Goal: Communication & Community: Answer question/provide support

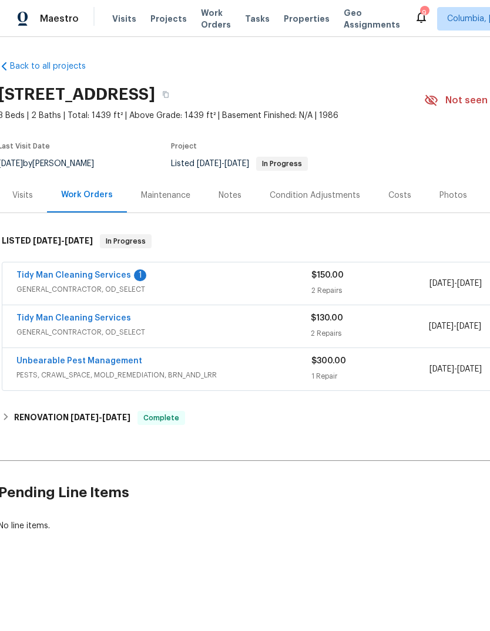
scroll to position [0, 2]
click at [104, 271] on link "Tidy Man Cleaning Services" at bounding box center [73, 275] width 114 height 8
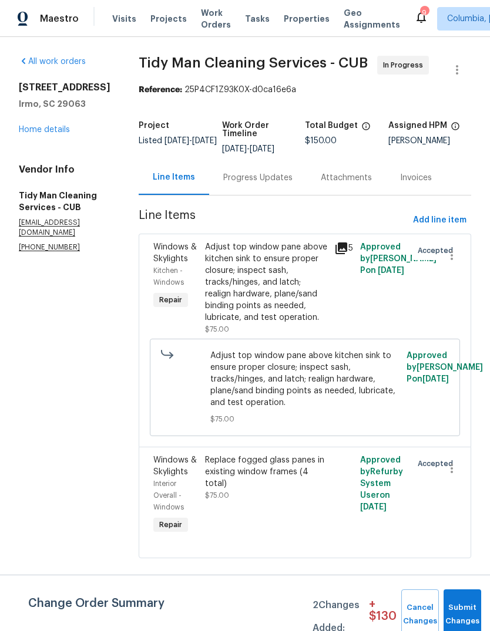
click at [232, 171] on div "Progress Updates" at bounding box center [257, 177] width 97 height 35
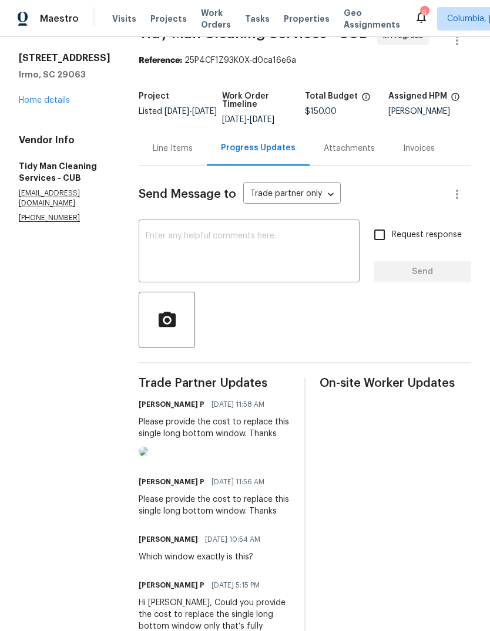
scroll to position [31, 0]
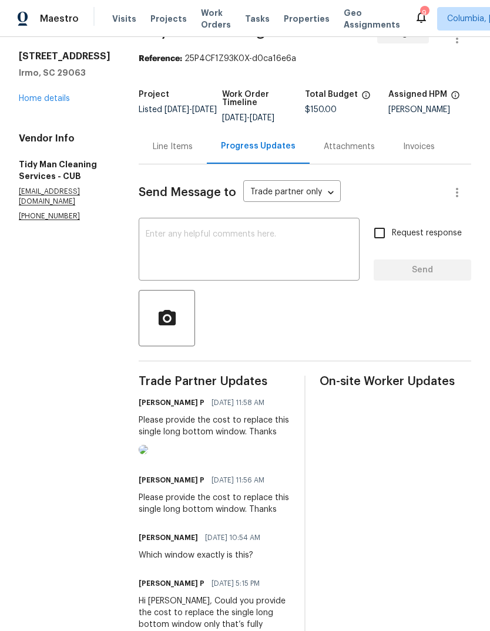
click at [53, 99] on link "Home details" at bounding box center [44, 98] width 51 height 8
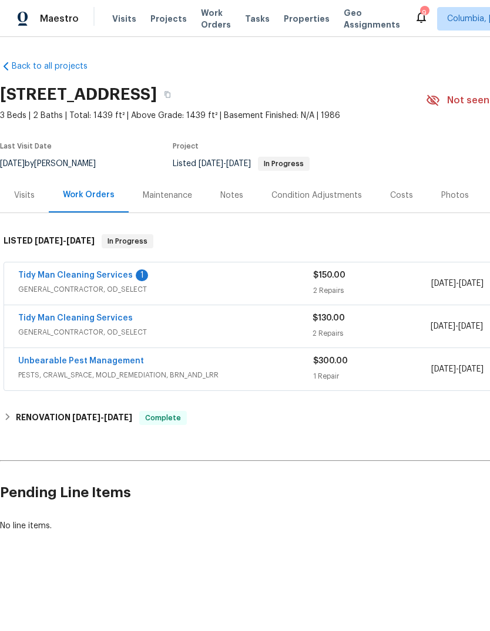
click at [97, 322] on link "Tidy Man Cleaning Services" at bounding box center [75, 318] width 114 height 8
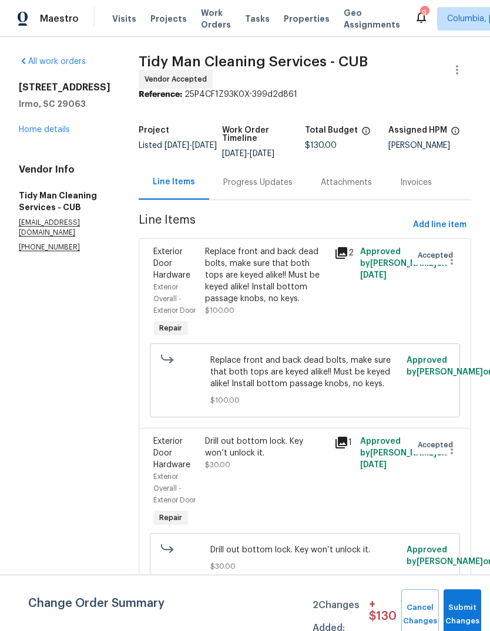
scroll to position [14, 0]
click at [461, 614] on span "Submit Changes" at bounding box center [462, 614] width 26 height 27
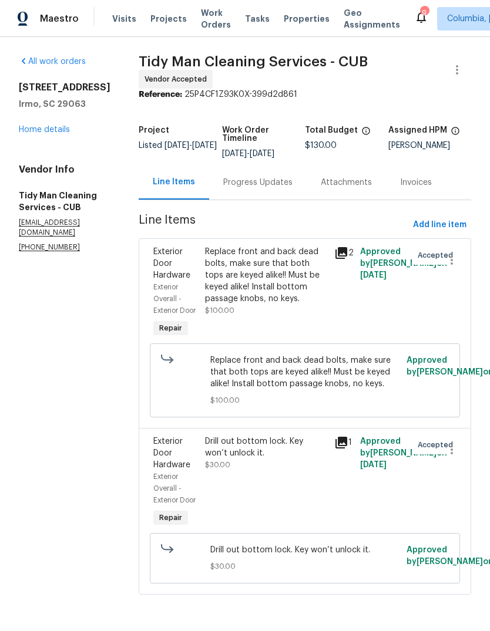
scroll to position [0, 0]
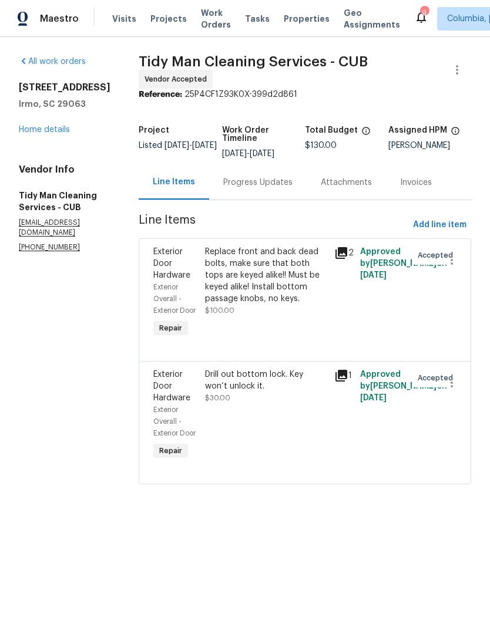
click at [234, 177] on div "Progress Updates" at bounding box center [257, 183] width 69 height 12
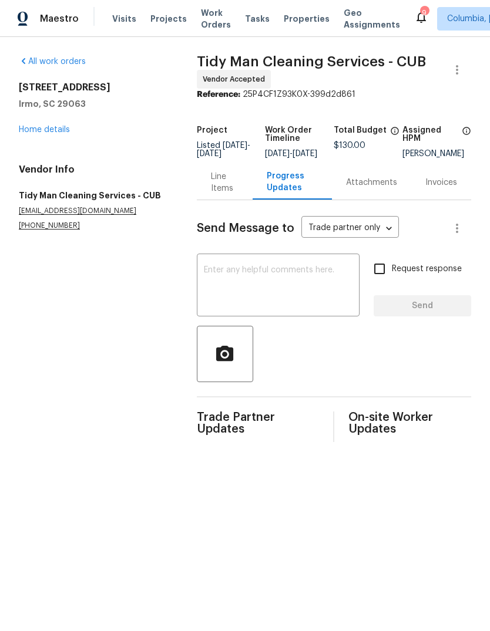
click at [289, 288] on textarea at bounding box center [278, 286] width 148 height 41
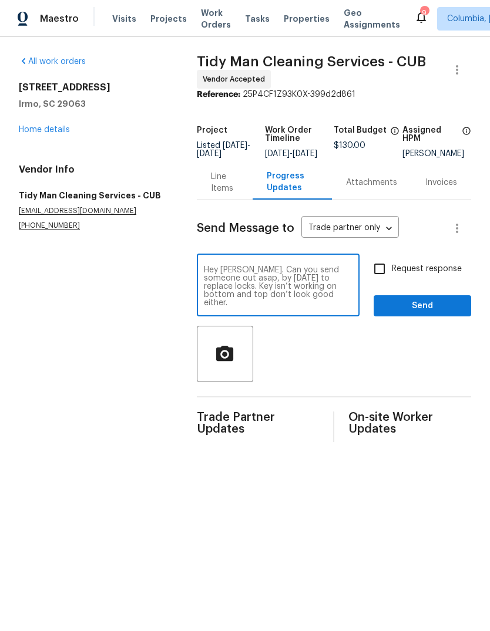
type textarea "Hey [PERSON_NAME]. Can you send someone out asap, by [DATE] to replace locks. K…"
click at [427, 304] on button "Send" at bounding box center [421, 306] width 97 height 22
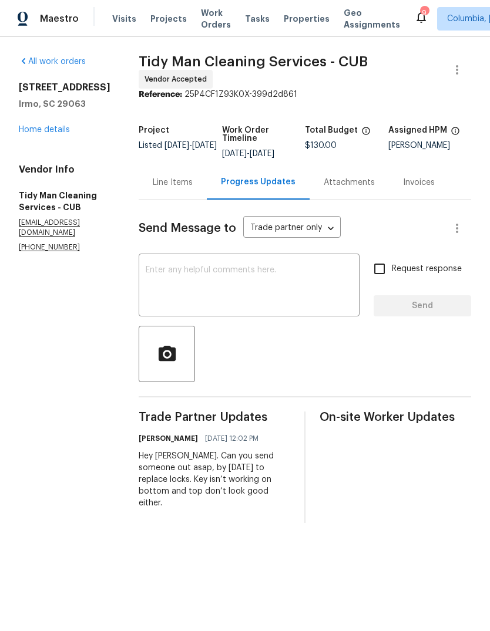
click at [51, 123] on div "[STREET_ADDRESS] Home details" at bounding box center [65, 109] width 92 height 54
click at [57, 131] on link "Home details" at bounding box center [44, 130] width 51 height 8
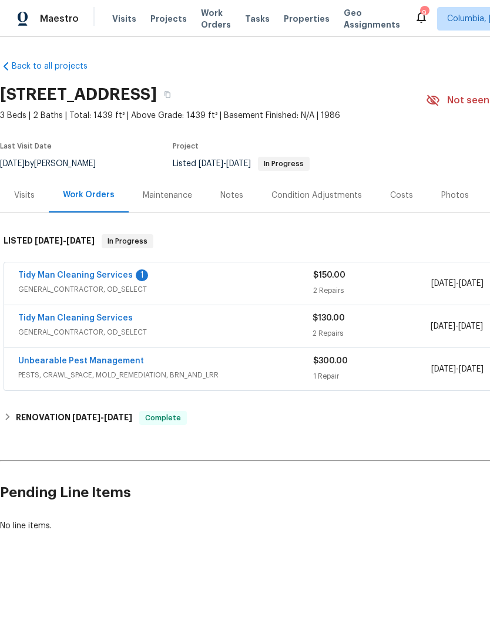
click at [105, 278] on link "Tidy Man Cleaning Services" at bounding box center [75, 275] width 114 height 8
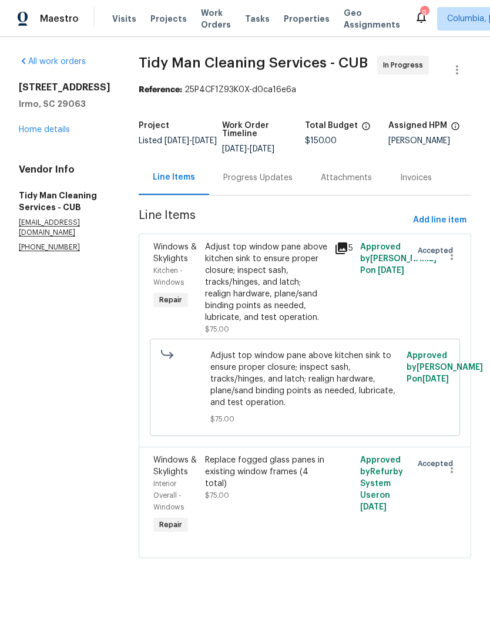
click at [247, 191] on div "Progress Updates" at bounding box center [257, 177] width 97 height 35
